Goal: Book appointment/travel/reservation

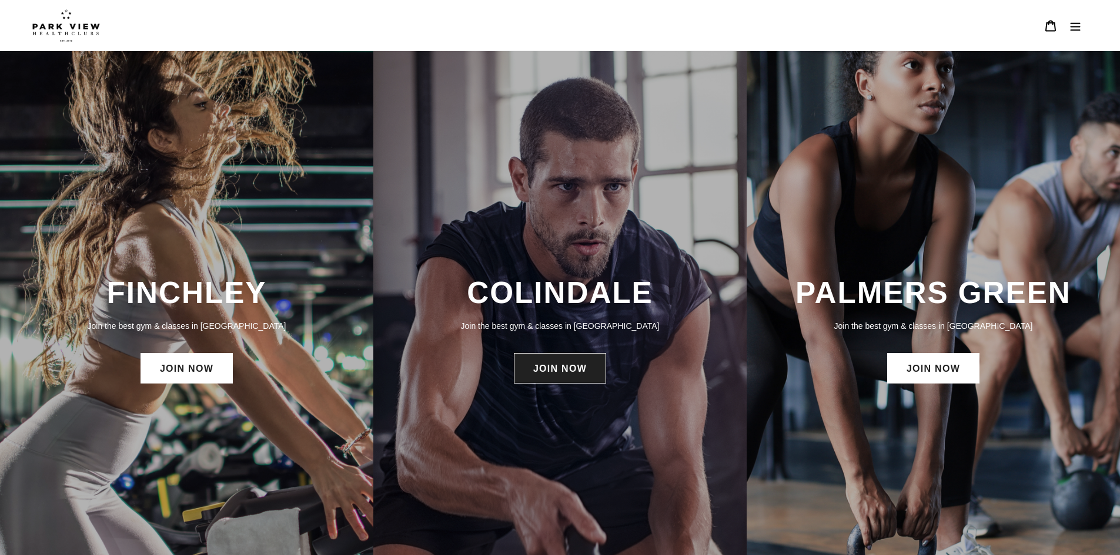
click at [577, 375] on link "JOIN NOW" at bounding box center [560, 368] width 92 height 31
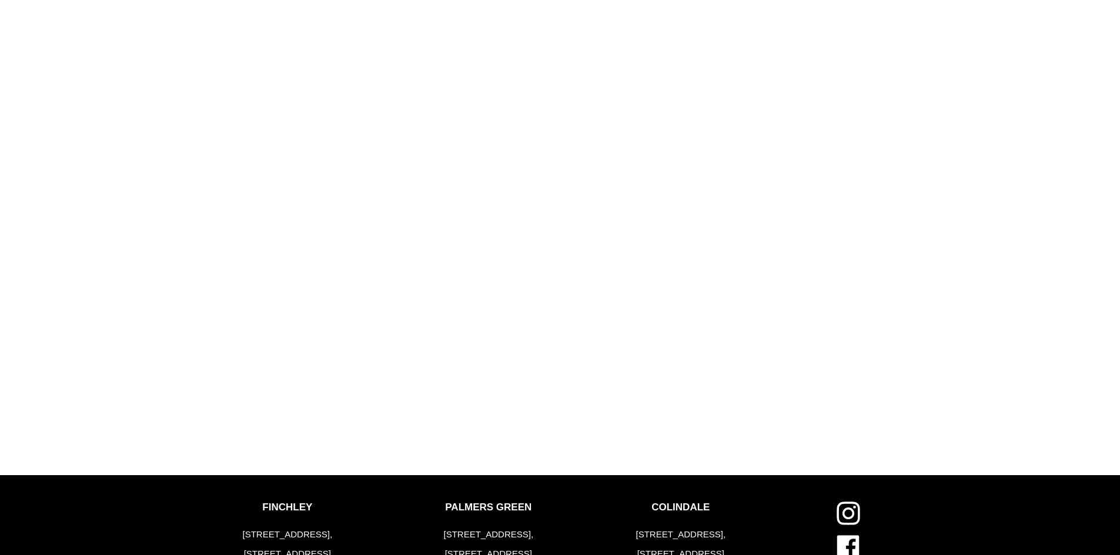
scroll to position [1445, 0]
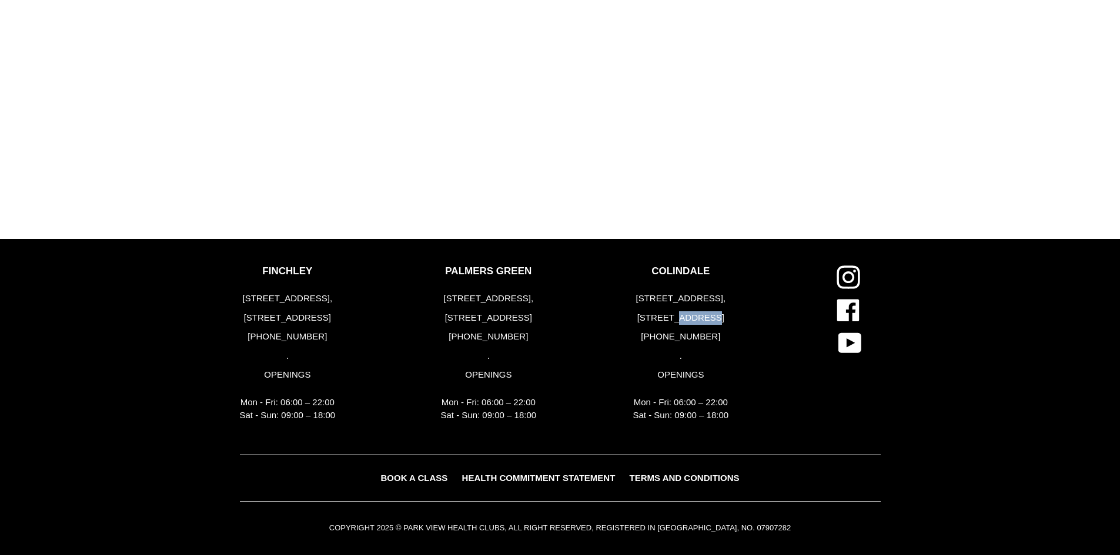
drag, startPoint x: 678, startPoint y: 316, endPoint x: 719, endPoint y: 316, distance: 41.1
click at [719, 316] on p "[STREET_ADDRESS]" at bounding box center [681, 319] width 96 height 14
copy p "NW9 5ZN"
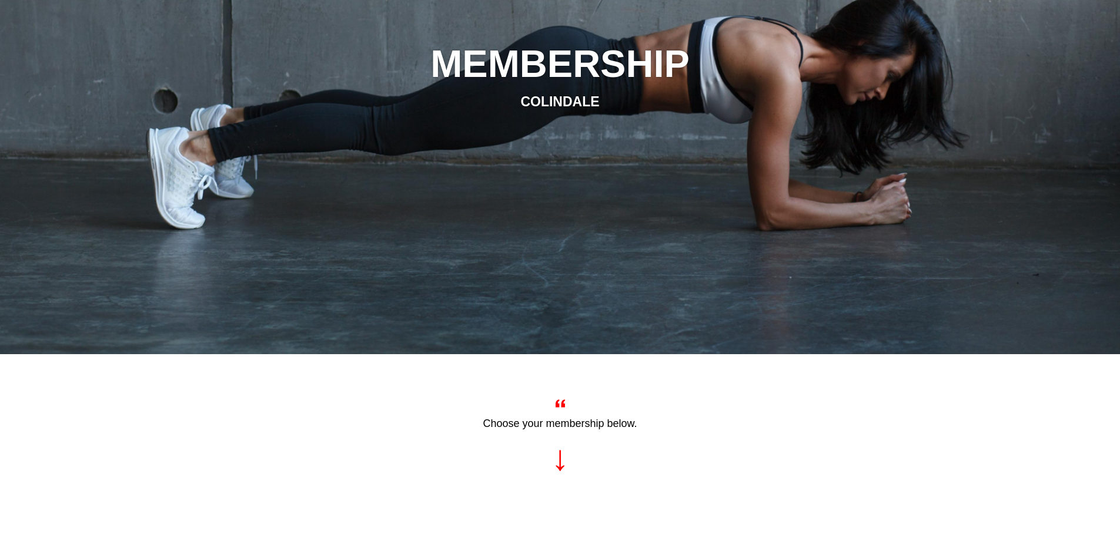
scroll to position [0, 0]
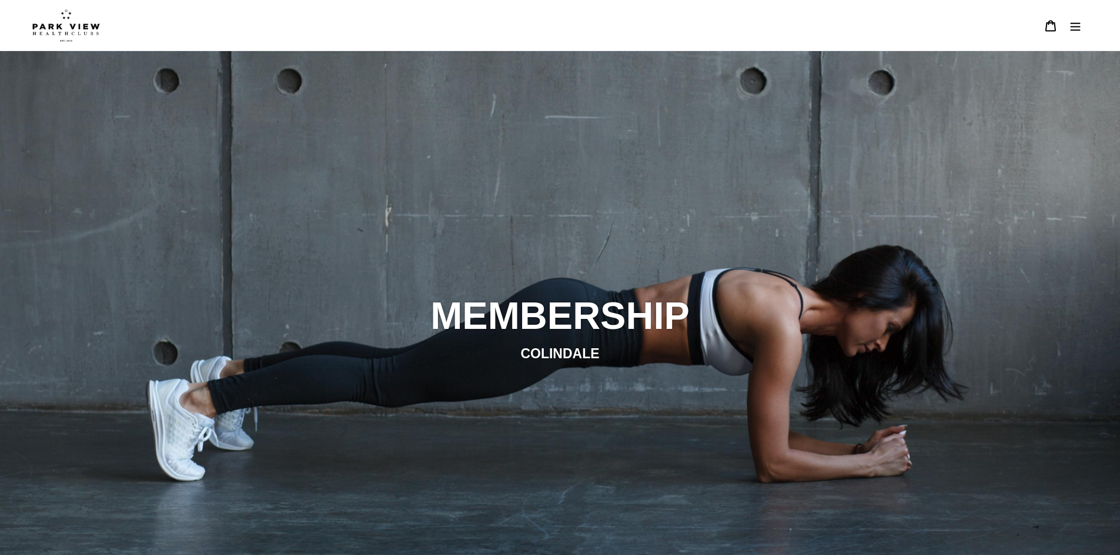
click at [1072, 28] on icon "Menu" at bounding box center [1075, 26] width 12 height 12
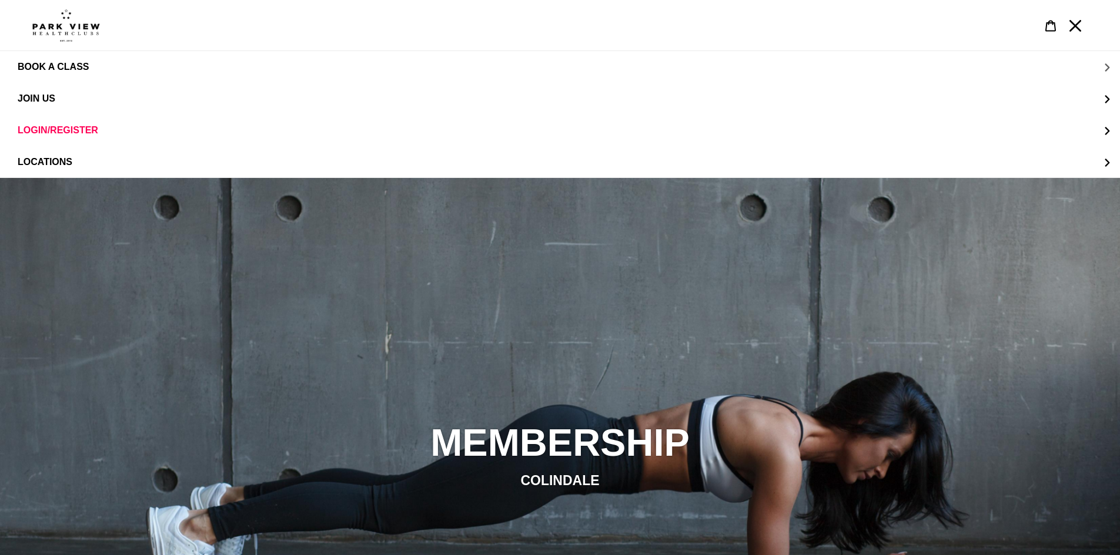
click at [60, 66] on span "BOOK A CLASS" at bounding box center [53, 67] width 71 height 11
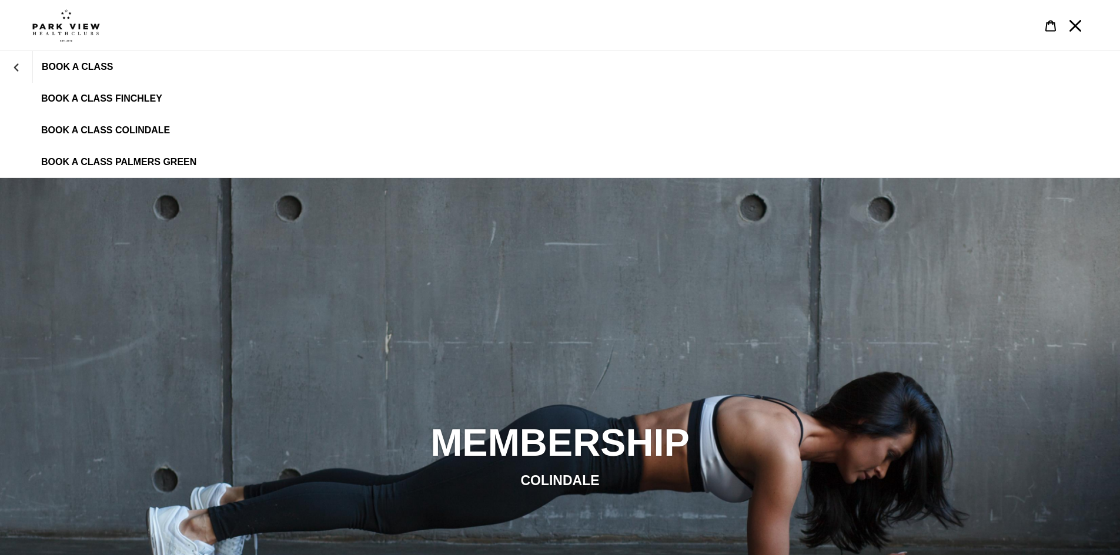
click at [108, 123] on link "BOOK A CLASS COLINDALE" at bounding box center [560, 131] width 1120 height 32
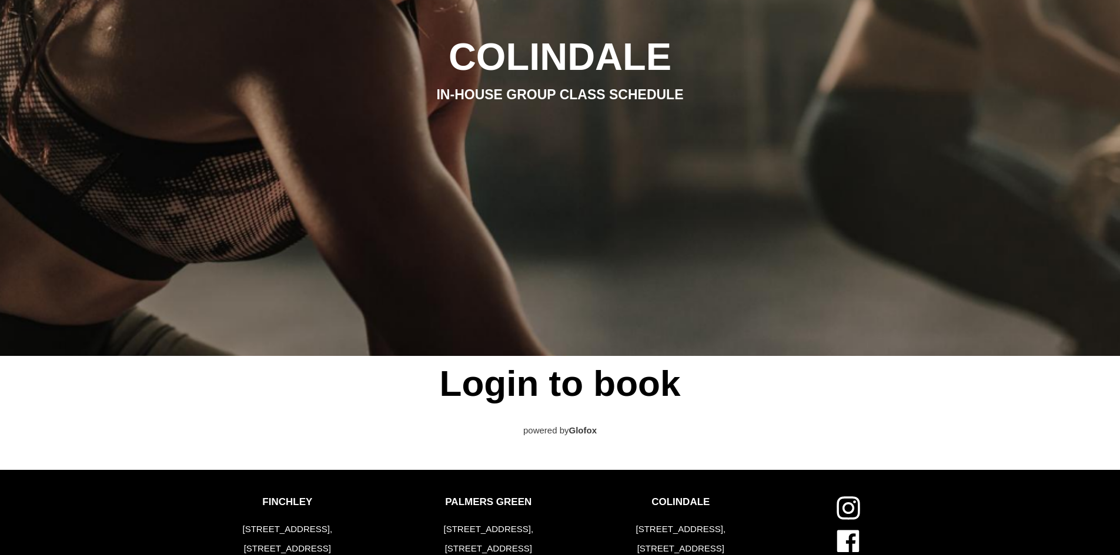
scroll to position [294, 0]
